Goal: Task Accomplishment & Management: Use online tool/utility

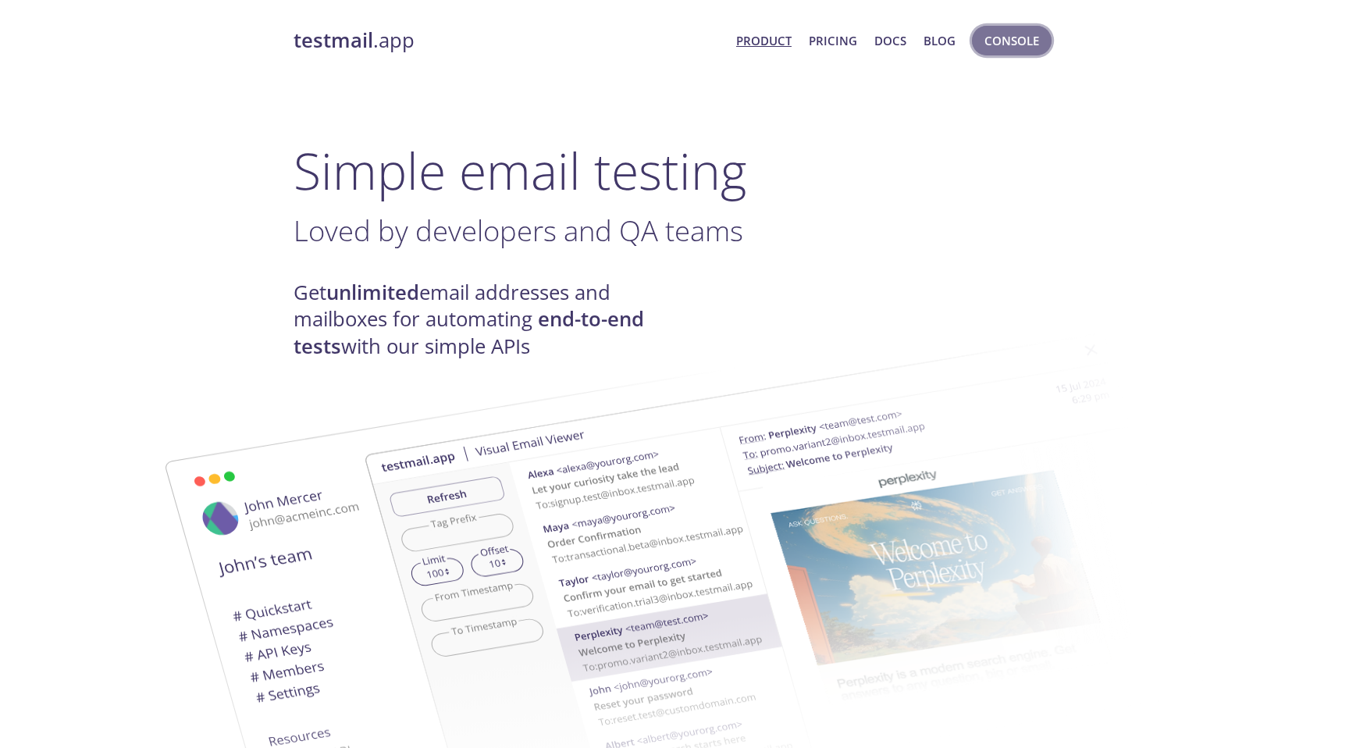
click at [987, 49] on span "Console" at bounding box center [1011, 40] width 55 height 20
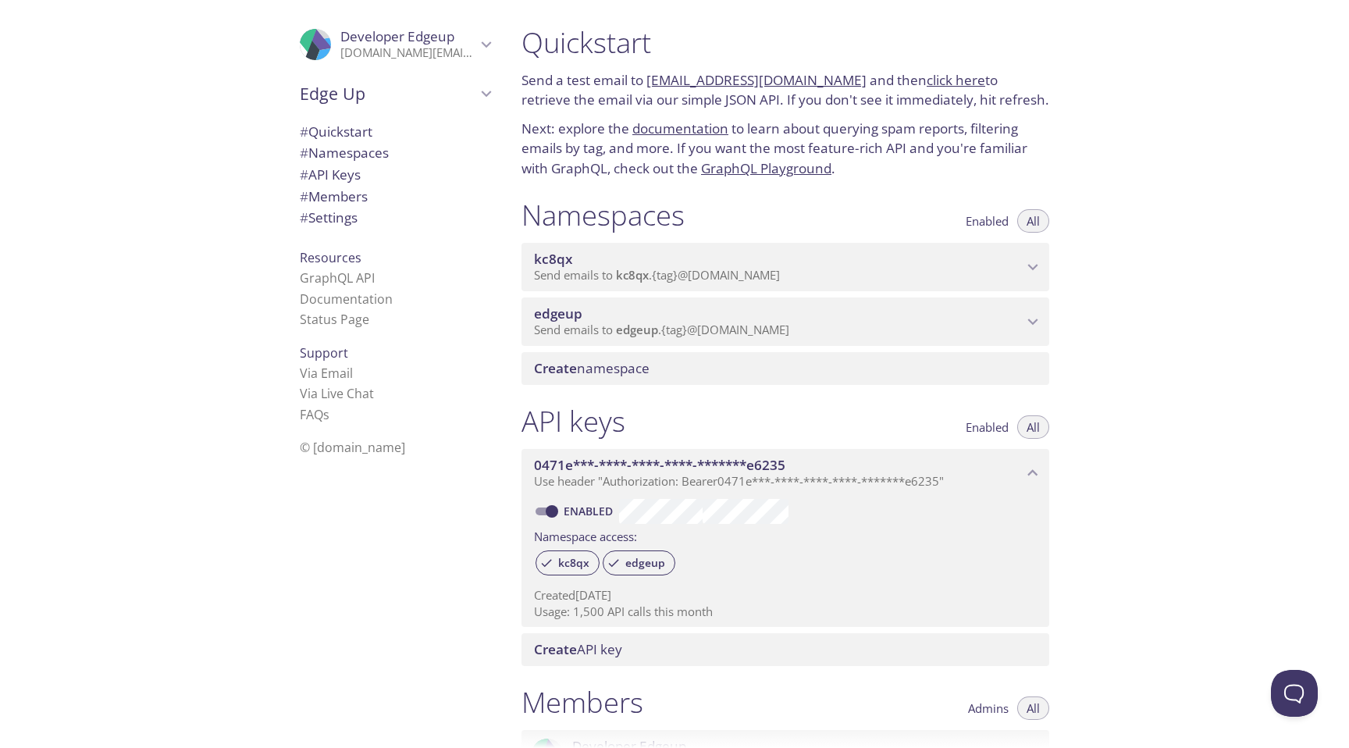
click at [870, 298] on div "edgeup Send emails to edgeup . {tag} @[DOMAIN_NAME]" at bounding box center [785, 321] width 528 height 48
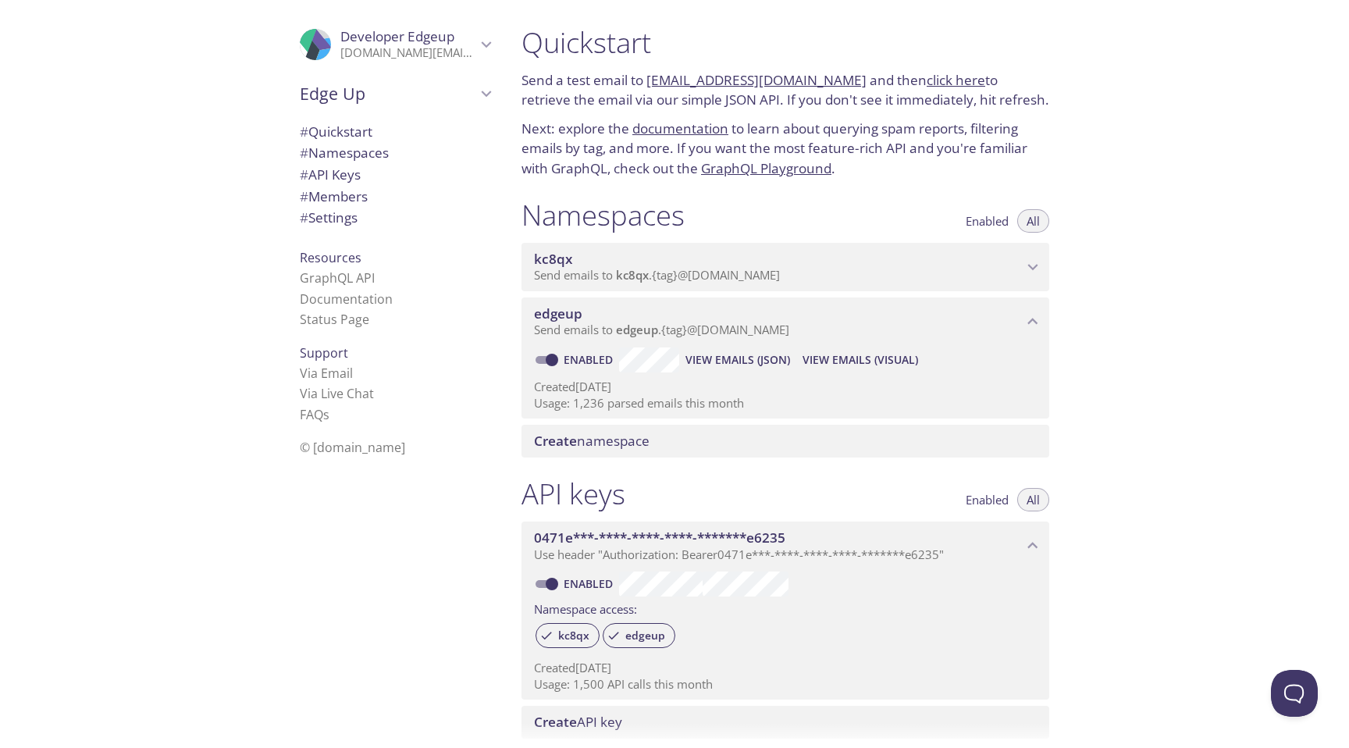
click at [827, 358] on span "View Emails (Visual)" at bounding box center [860, 359] width 116 height 19
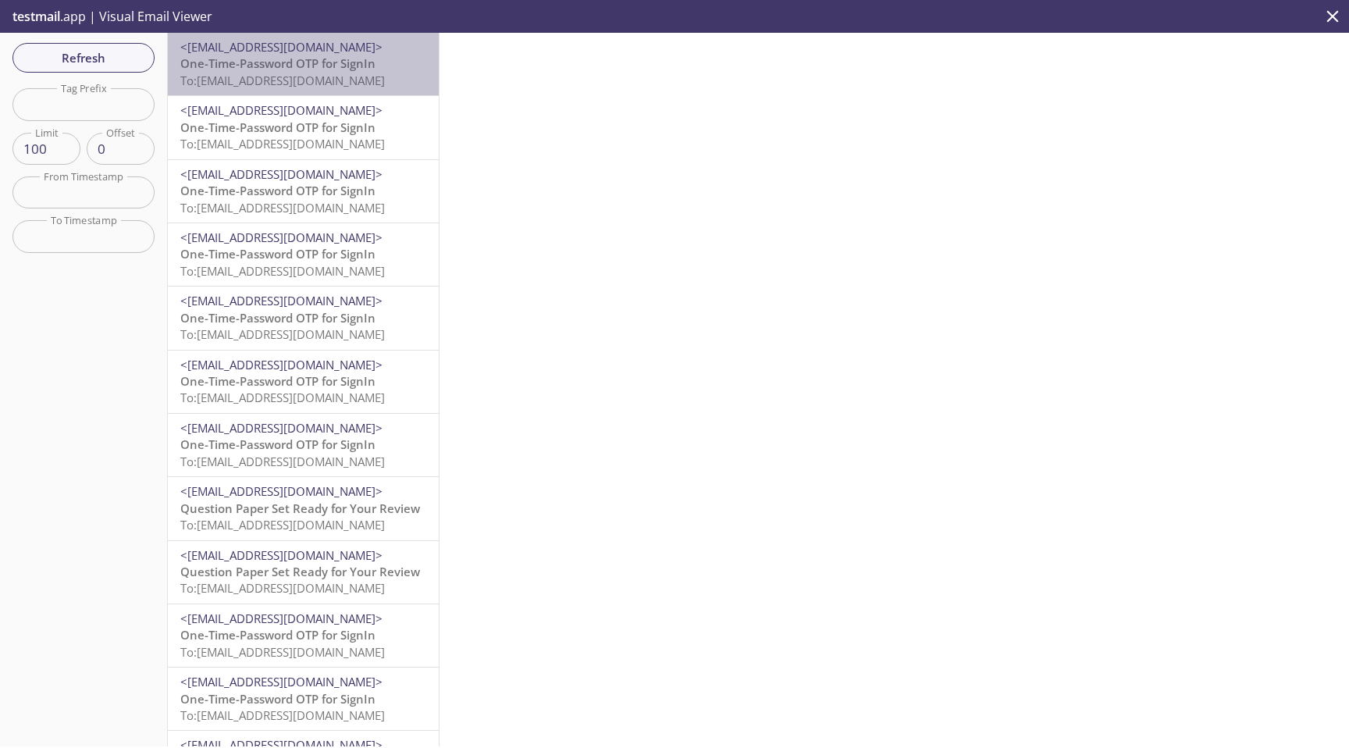
click at [387, 60] on p "One-Time-Password OTP for SignIn To: [EMAIL_ADDRESS][DOMAIN_NAME]" at bounding box center [303, 72] width 246 height 34
